Goal: Information Seeking & Learning: Learn about a topic

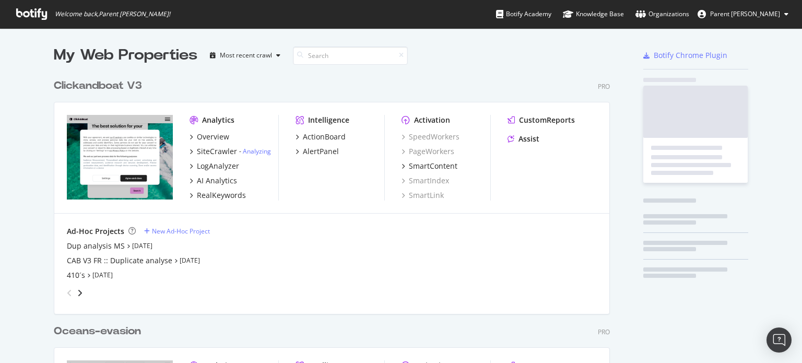
scroll to position [695, 557]
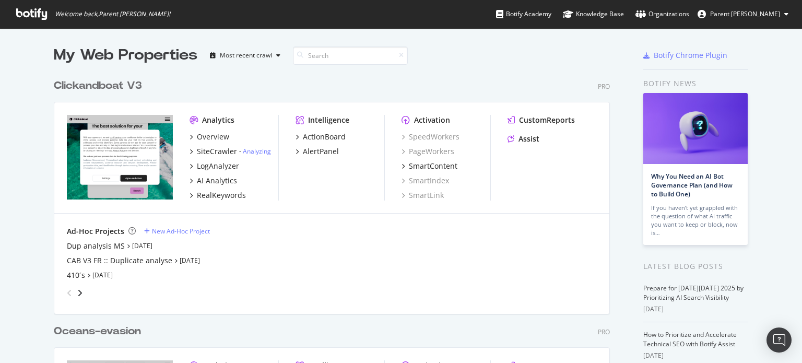
click at [118, 85] on div "Clickandboat V3" at bounding box center [98, 85] width 88 height 15
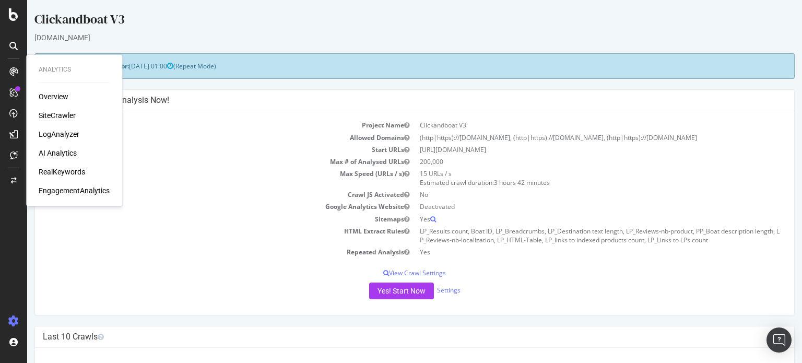
click at [68, 113] on div "SiteCrawler" at bounding box center [57, 115] width 37 height 10
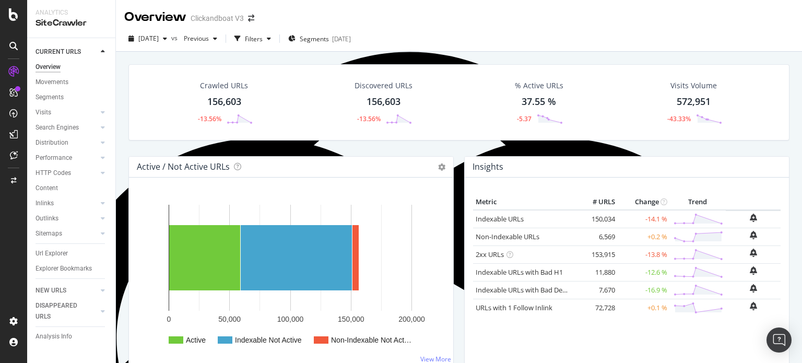
click at [386, 95] on div "156,603" at bounding box center [384, 102] width 34 height 14
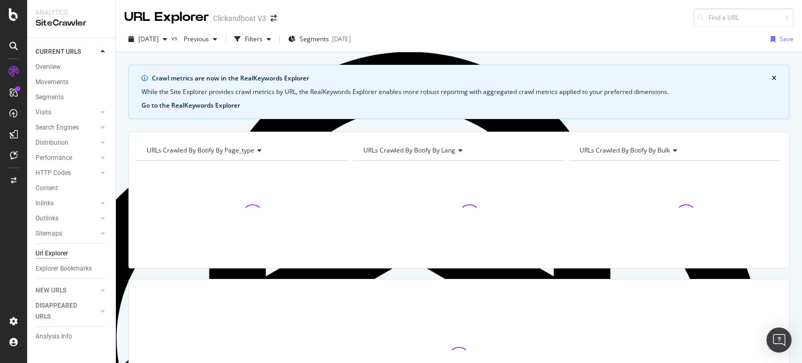
click at [210, 104] on button "Go to the RealKeywords Explorer" at bounding box center [191, 105] width 99 height 9
